Goal: Ask a question

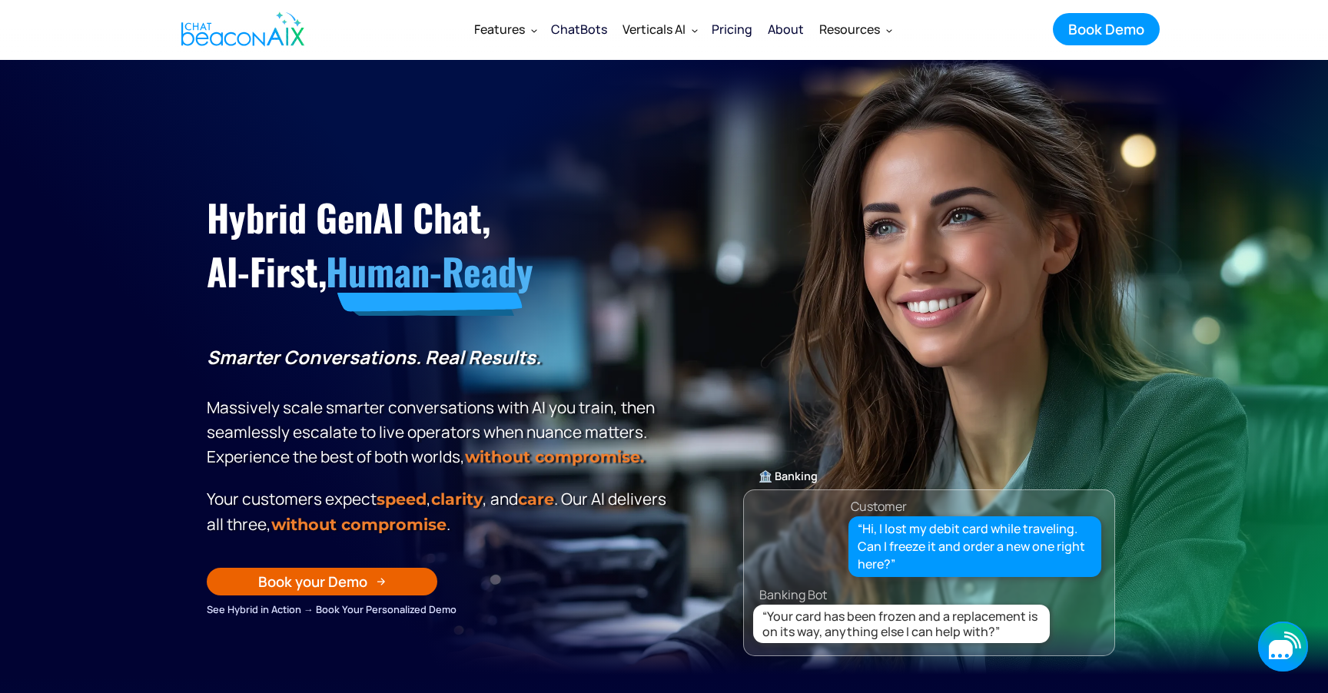
click at [1267, 638] on icon "button" at bounding box center [1283, 647] width 50 height 50
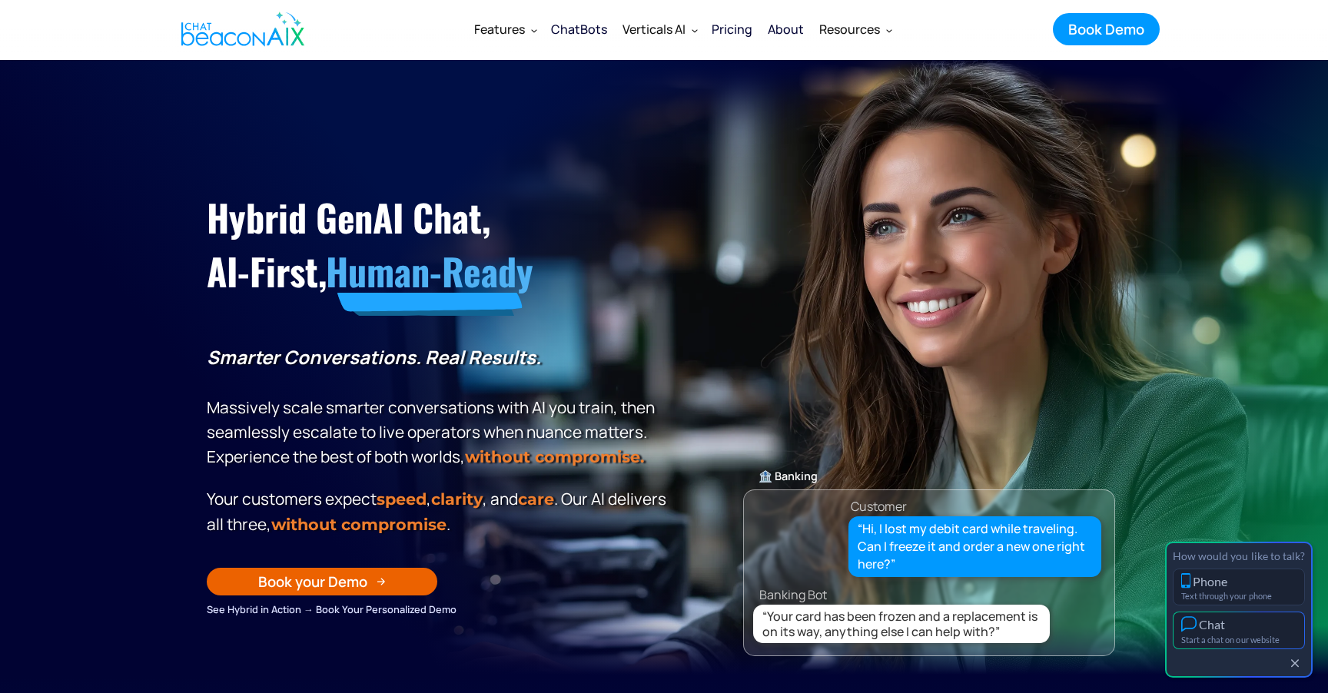
click at [1262, 629] on div "Chat" at bounding box center [1238, 624] width 115 height 16
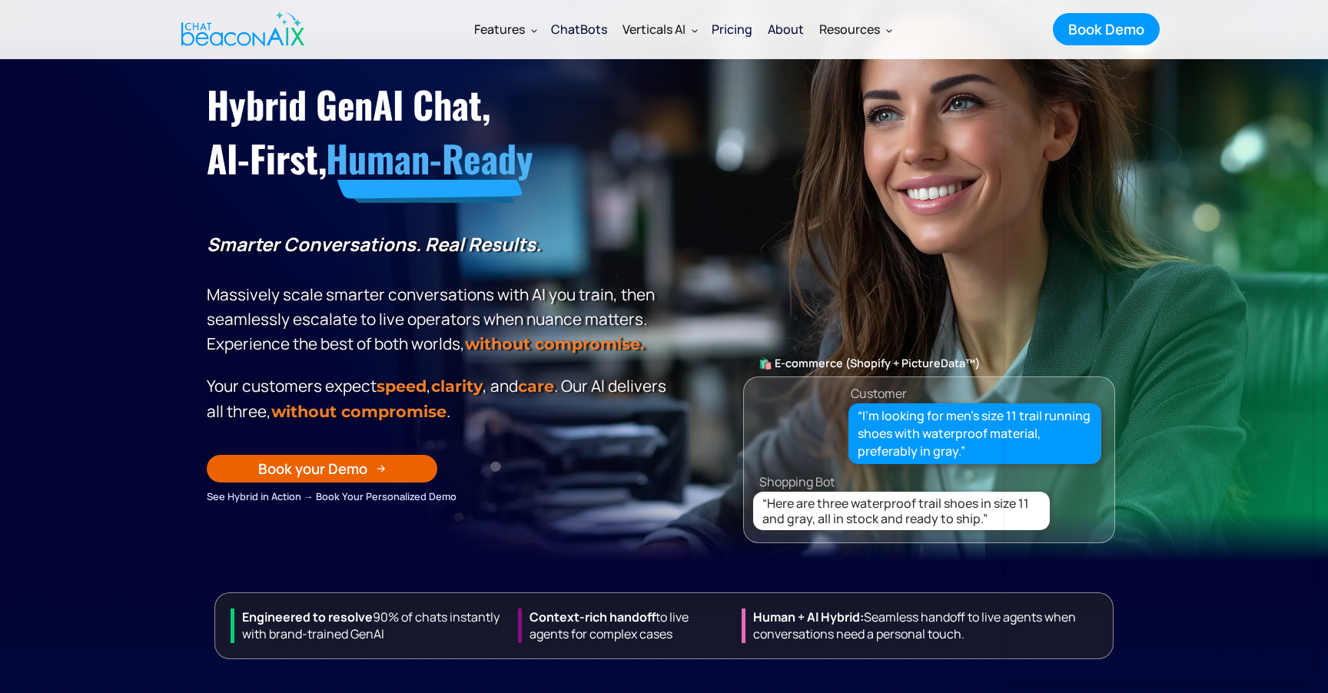
scroll to position [121, 0]
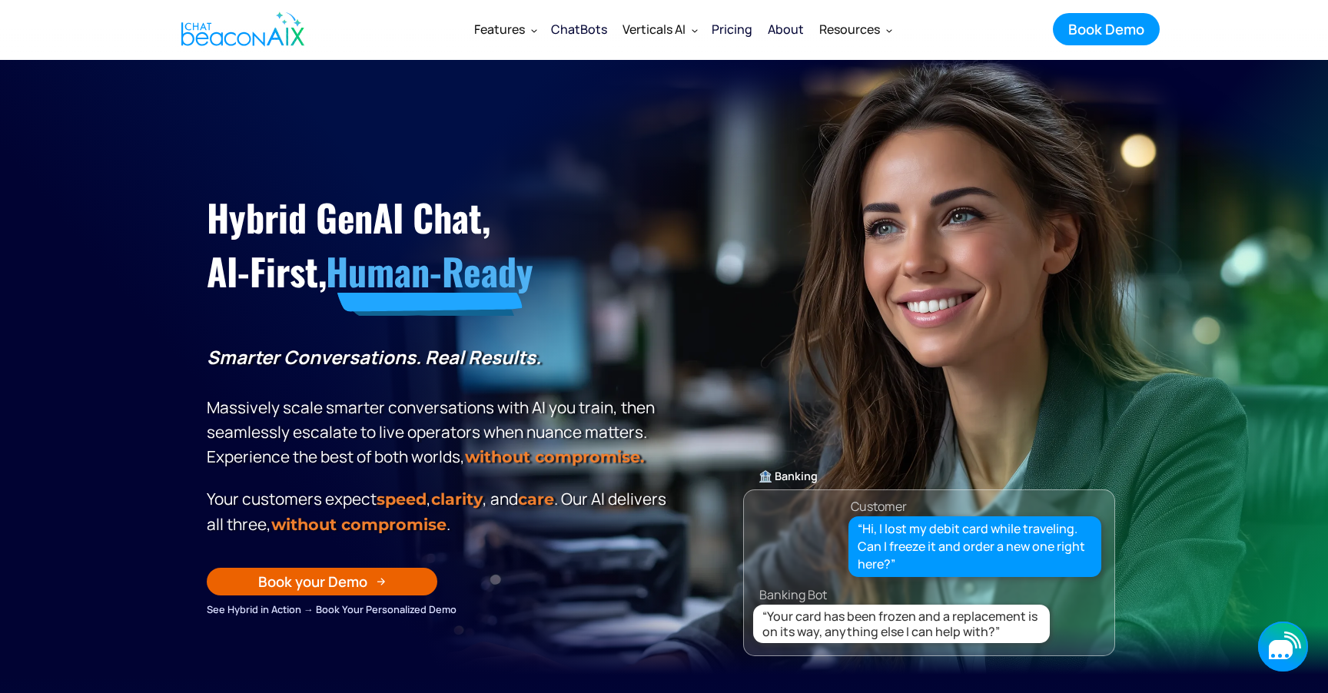
click at [1285, 635] on icon "button" at bounding box center [1290, 641] width 13 height 13
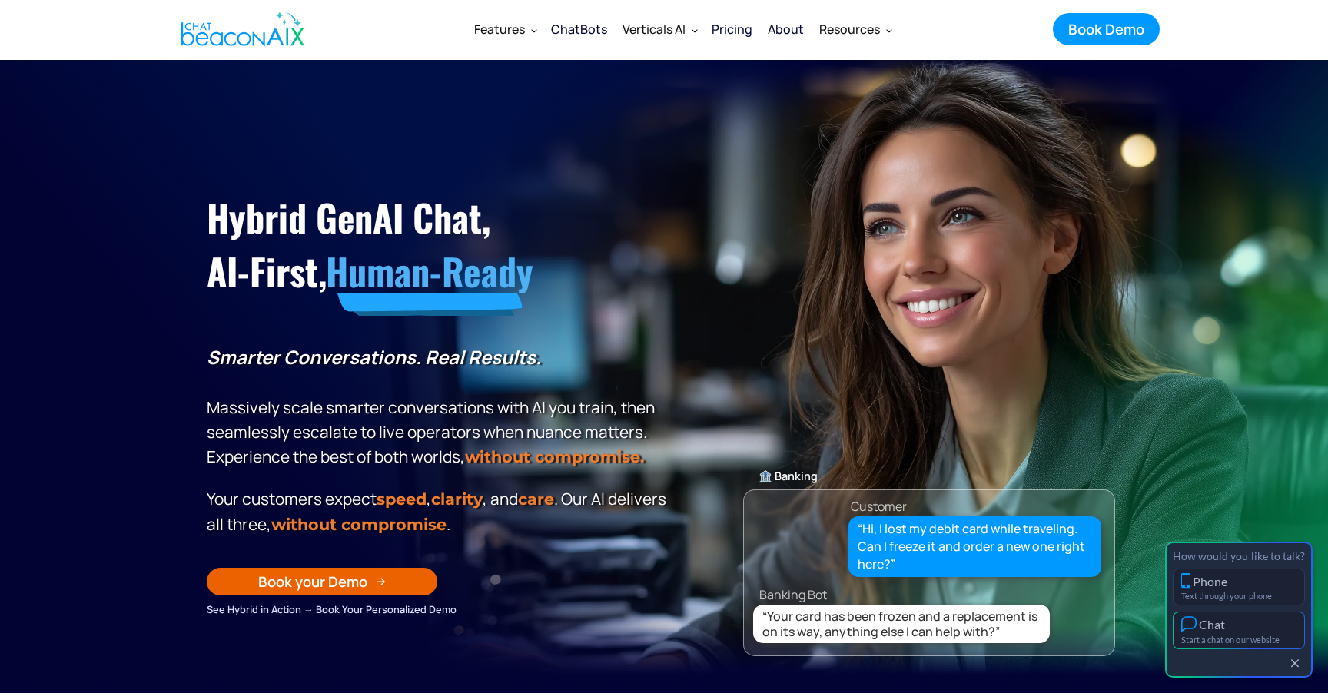
click at [1270, 626] on div "Chat" at bounding box center [1238, 624] width 115 height 16
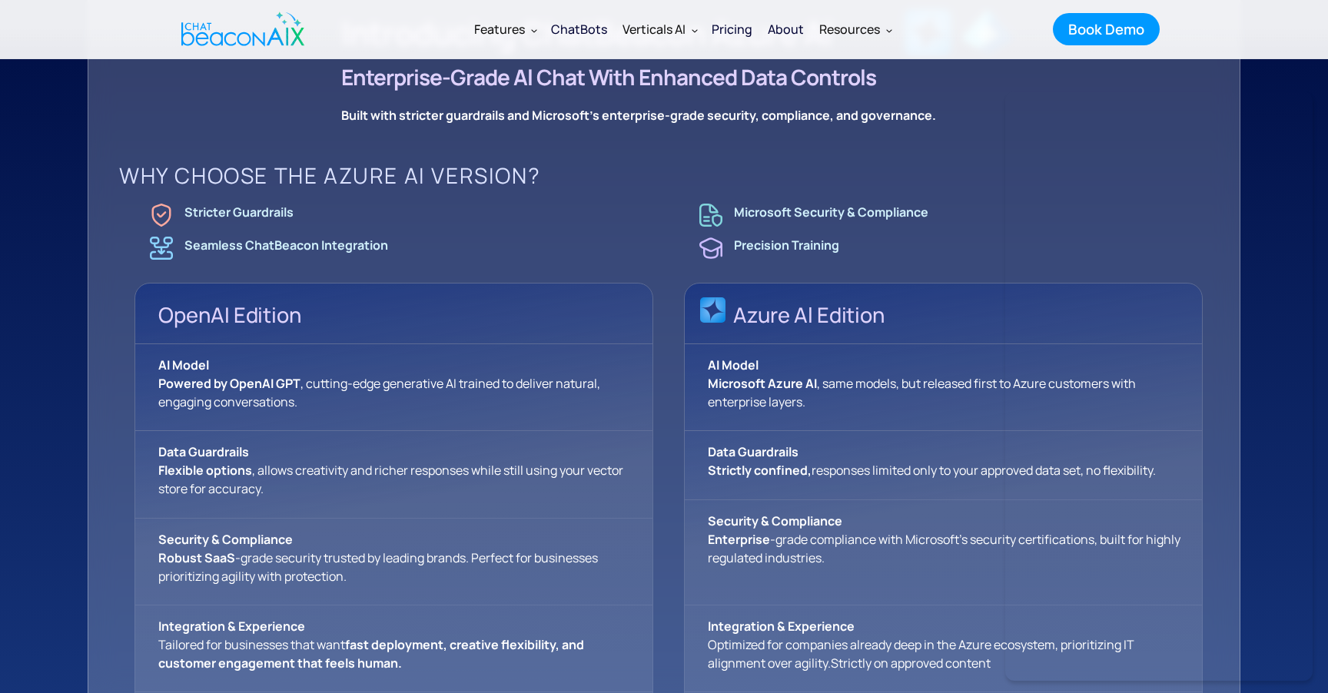
scroll to position [932, 0]
